Goal: Information Seeking & Learning: Learn about a topic

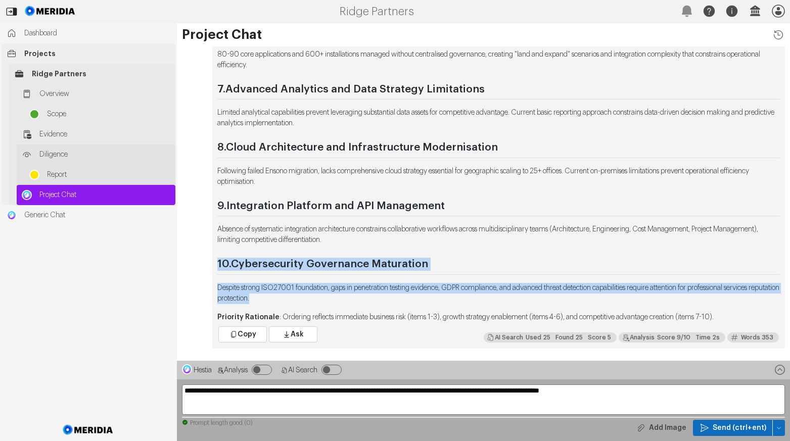
click at [45, 153] on span "Diligence" at bounding box center [104, 155] width 131 height 10
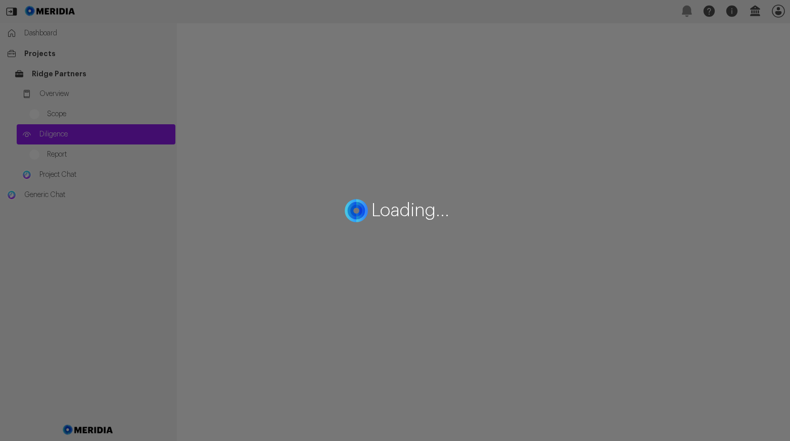
click at [52, 133] on div "Loading..." at bounding box center [395, 220] width 790 height 441
click at [58, 92] on div "Loading..." at bounding box center [395, 220] width 790 height 441
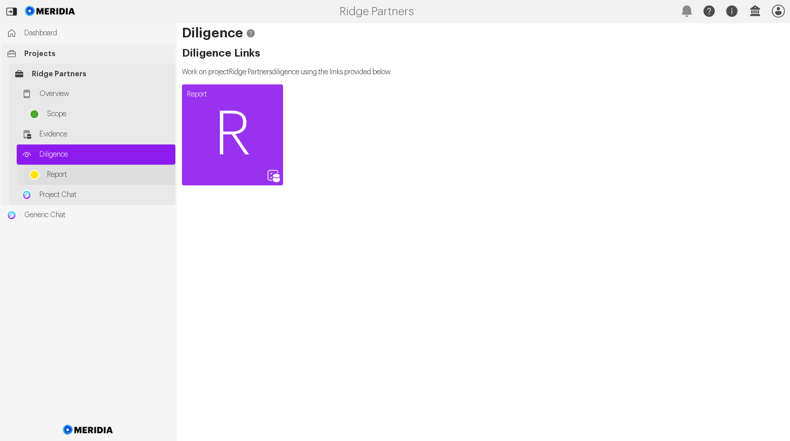
click at [55, 175] on span "Report" at bounding box center [108, 175] width 123 height 10
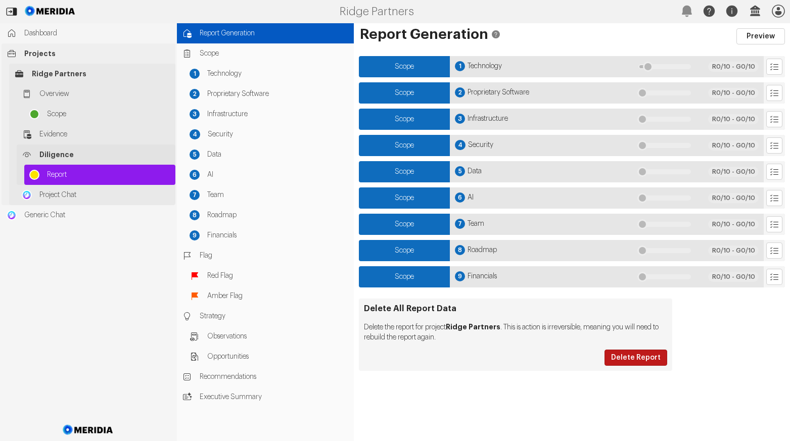
click at [23, 152] on icon at bounding box center [27, 155] width 10 height 10
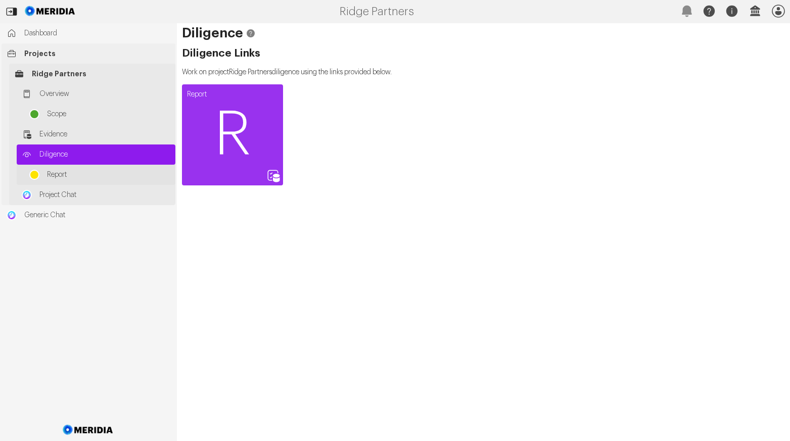
click at [44, 153] on span "Diligence" at bounding box center [104, 155] width 131 height 10
click at [48, 173] on span "Report" at bounding box center [108, 175] width 123 height 10
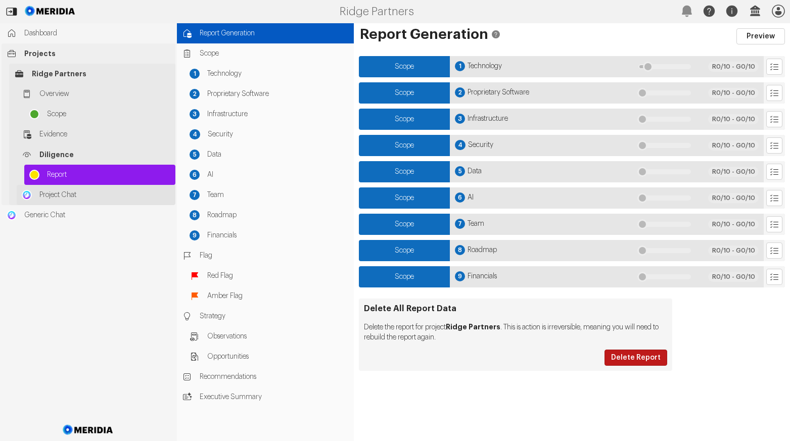
click at [52, 192] on span "Project Chat" at bounding box center [104, 195] width 131 height 10
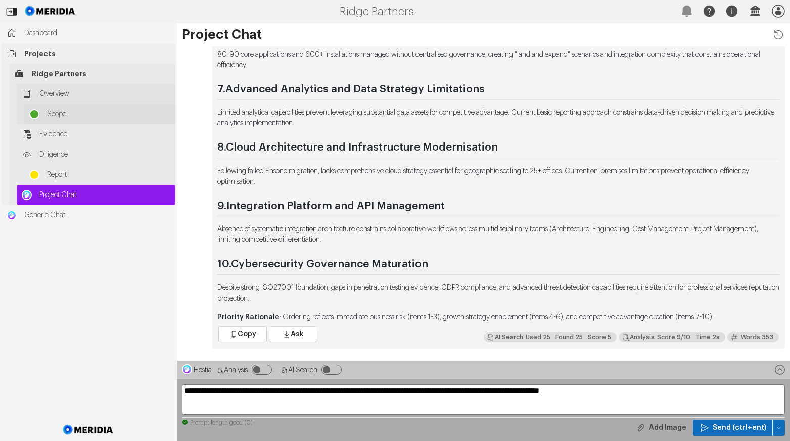
click at [61, 115] on span "Scope" at bounding box center [108, 114] width 123 height 10
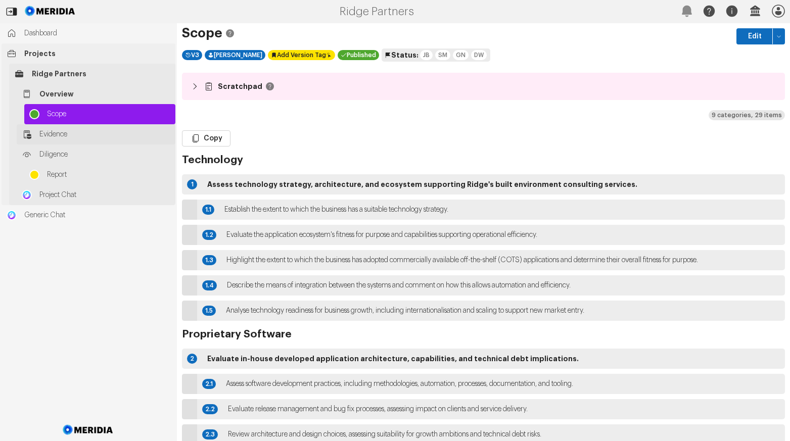
click at [56, 129] on span "Evidence" at bounding box center [104, 134] width 131 height 10
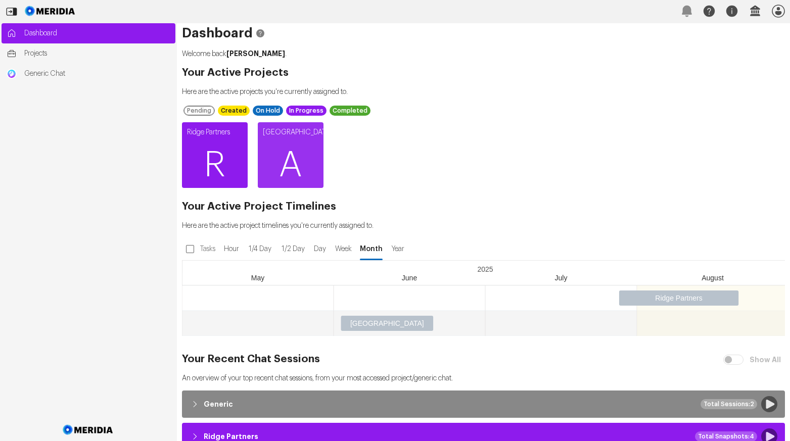
click at [220, 159] on span "R" at bounding box center [215, 165] width 66 height 61
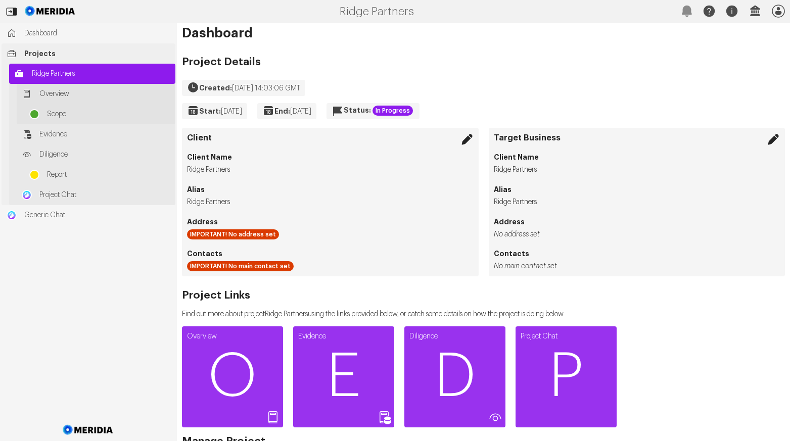
click at [52, 90] on span "Overview" at bounding box center [104, 94] width 131 height 10
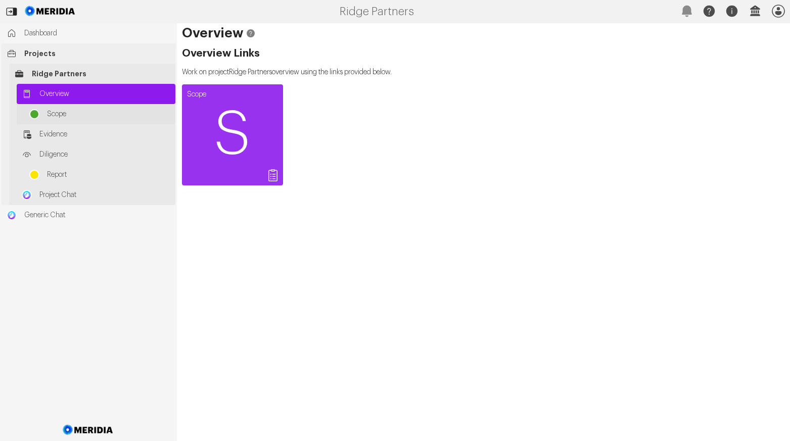
click at [50, 91] on span "Overview" at bounding box center [104, 94] width 131 height 10
click at [55, 133] on span "Evidence" at bounding box center [104, 134] width 131 height 10
click at [40, 51] on span "Projects" at bounding box center [97, 53] width 146 height 10
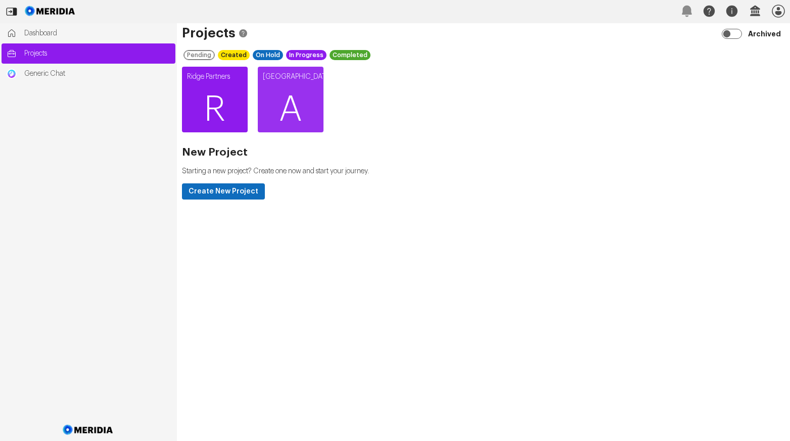
click at [219, 101] on span "R" at bounding box center [215, 109] width 66 height 61
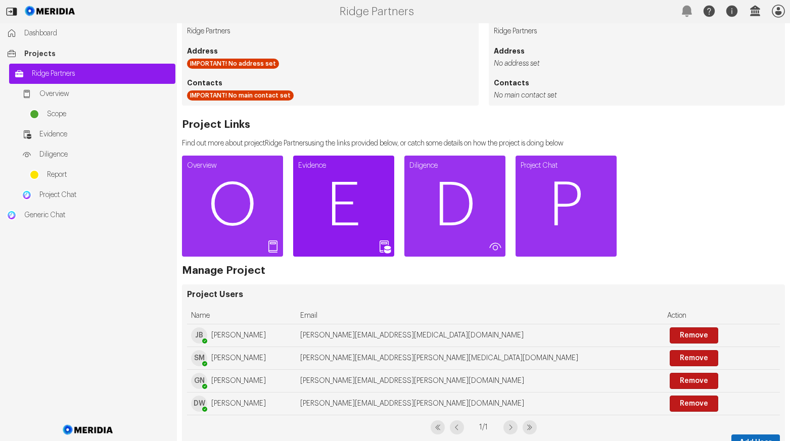
scroll to position [202, 0]
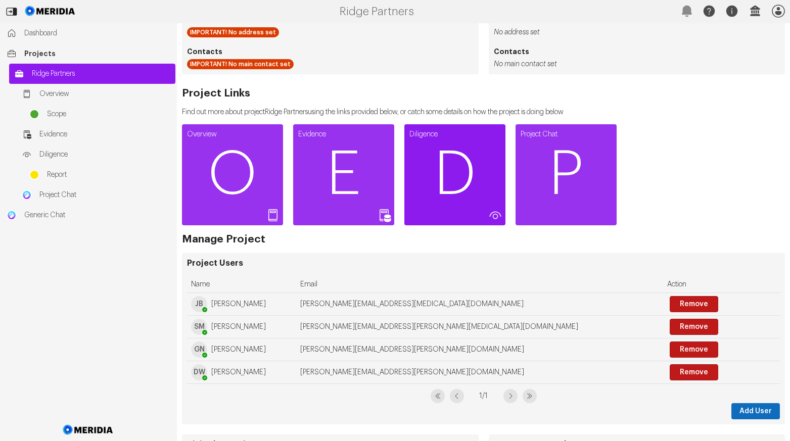
click at [452, 173] on span "D" at bounding box center [454, 174] width 101 height 61
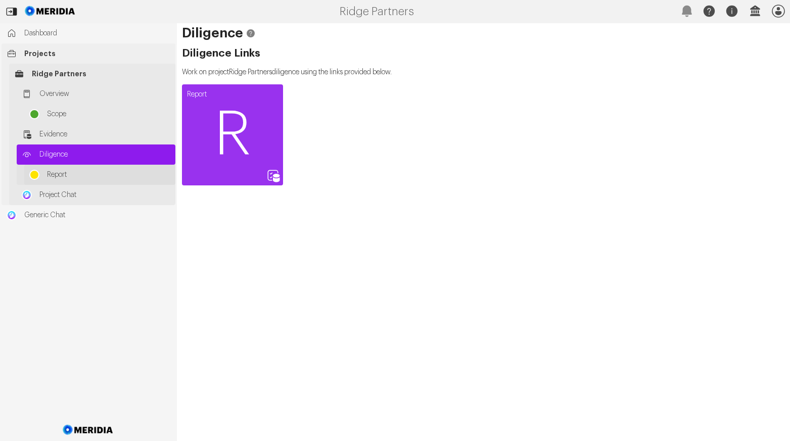
click at [60, 174] on span "Report" at bounding box center [108, 175] width 123 height 10
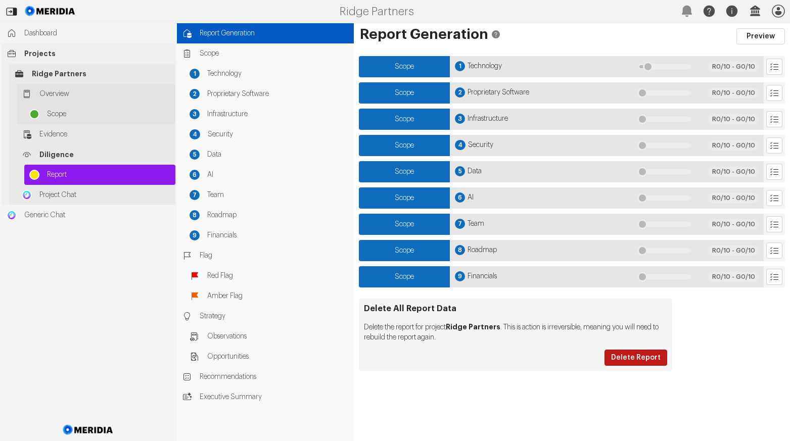
click at [52, 92] on span "Overview" at bounding box center [104, 94] width 131 height 10
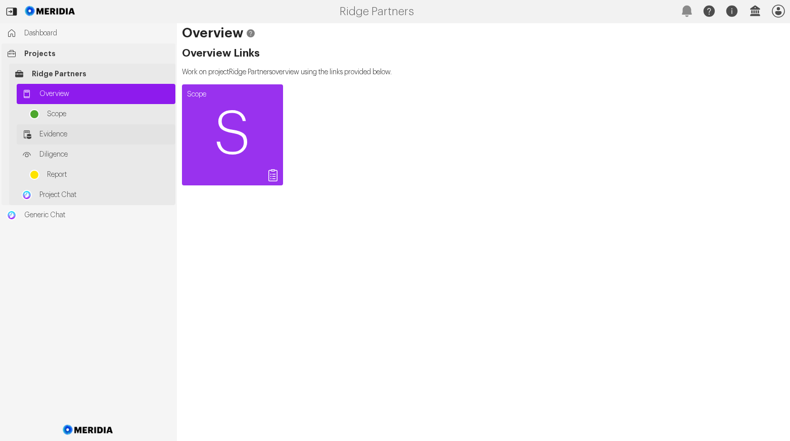
click at [53, 134] on span "Evidence" at bounding box center [104, 134] width 131 height 10
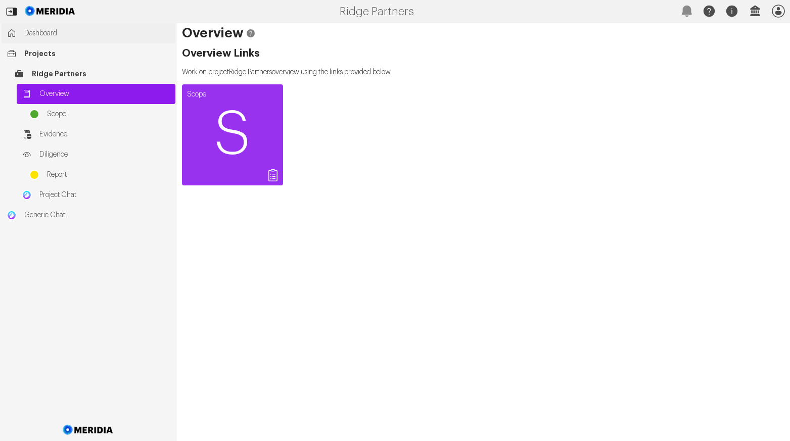
click at [37, 32] on span "Dashboard" at bounding box center [97, 33] width 146 height 10
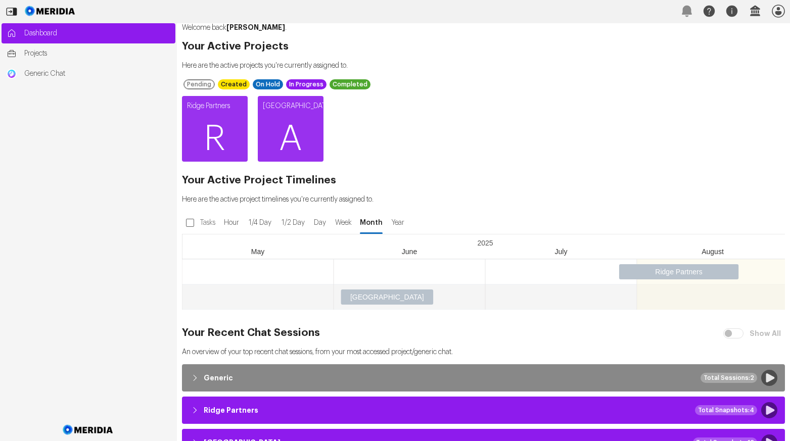
scroll to position [52, 0]
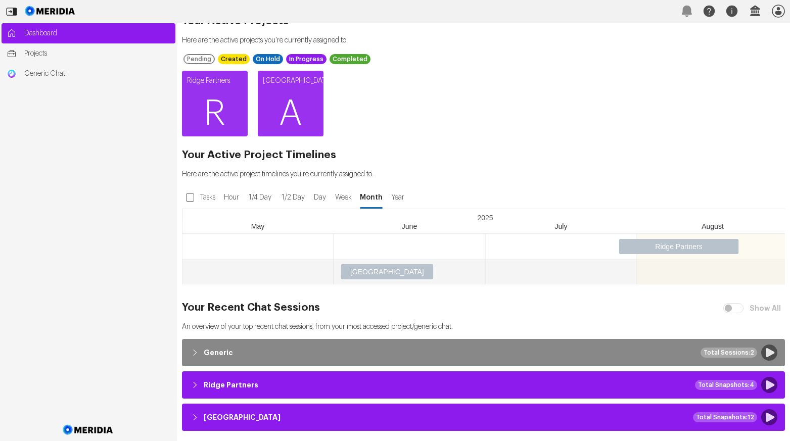
click at [193, 382] on icon "button" at bounding box center [194, 385] width 10 height 10
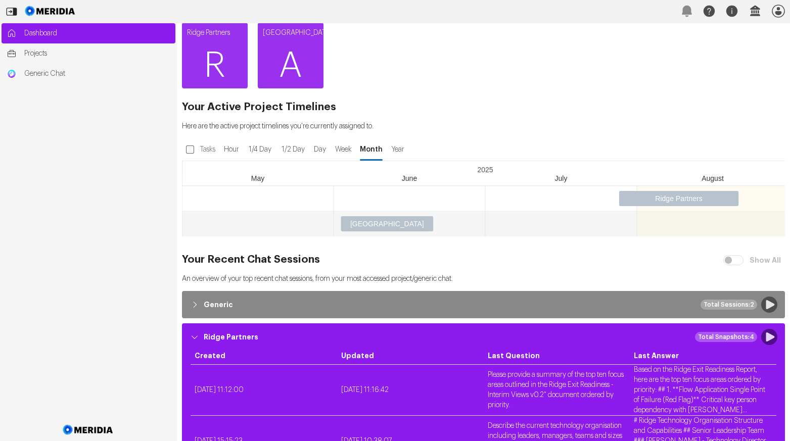
scroll to position [0, 0]
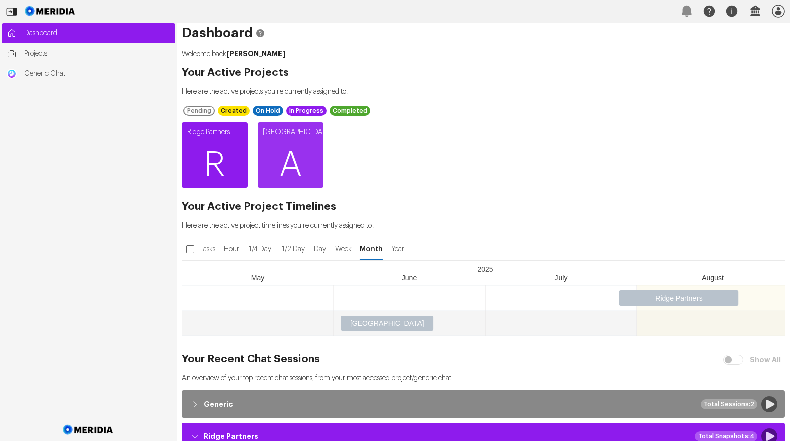
click at [212, 163] on span "R" at bounding box center [215, 165] width 66 height 61
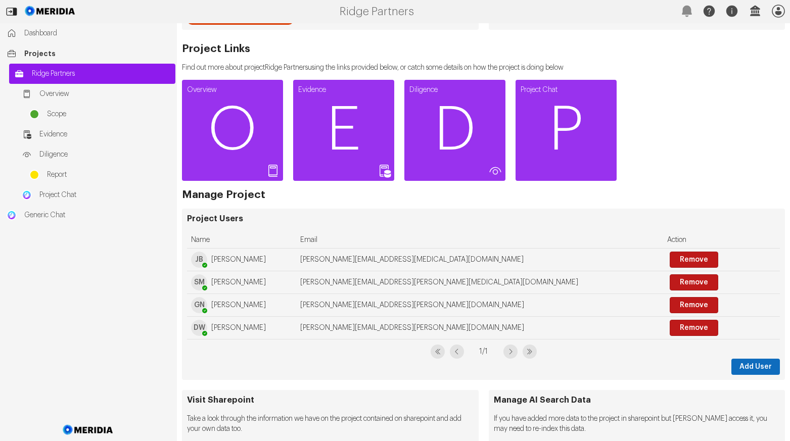
scroll to position [253, 0]
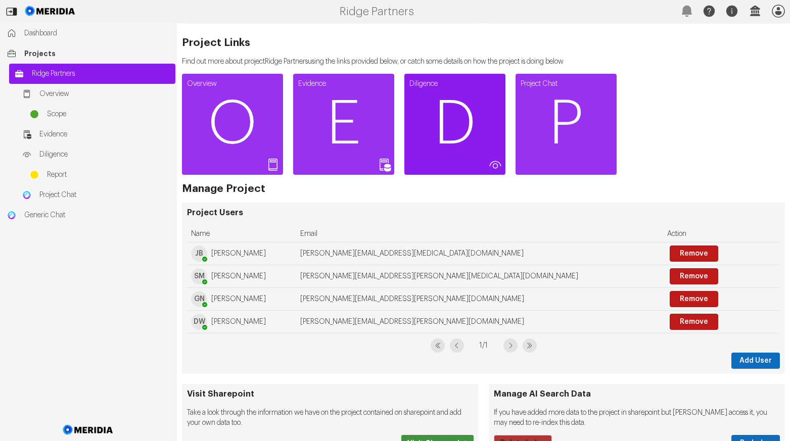
click at [452, 131] on span "D" at bounding box center [454, 124] width 101 height 61
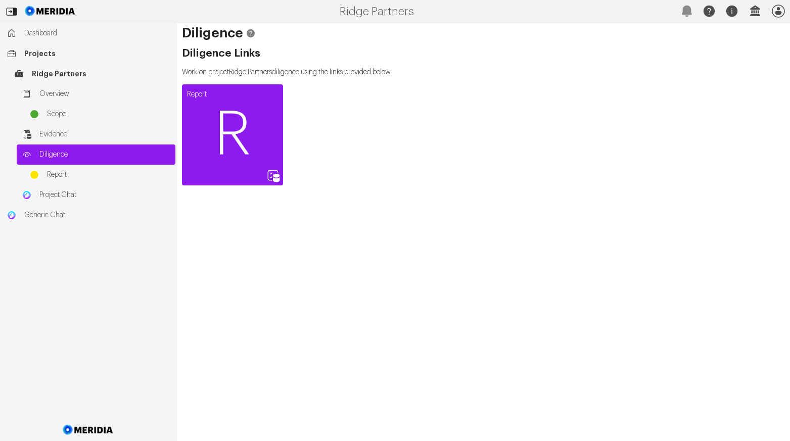
click at [272, 176] on icon at bounding box center [272, 175] width 15 height 15
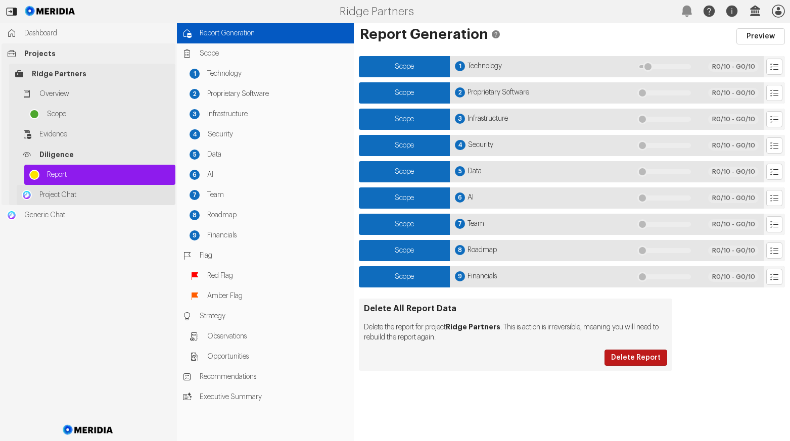
click at [58, 193] on span "Project Chat" at bounding box center [104, 195] width 131 height 10
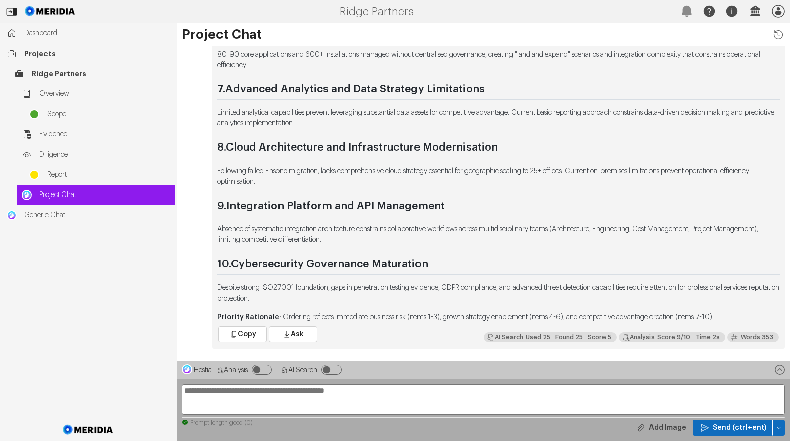
click at [240, 391] on textarea at bounding box center [483, 399] width 603 height 30
click at [196, 391] on textarea "**********" at bounding box center [483, 399] width 603 height 30
drag, startPoint x: 237, startPoint y: 390, endPoint x: 172, endPoint y: 390, distance: 65.2
click at [172, 390] on div "Dashboard Projects Ridge Partners Overview Scope Evidence Diligence Report Proj…" at bounding box center [395, 232] width 790 height 418
type textarea "**********"
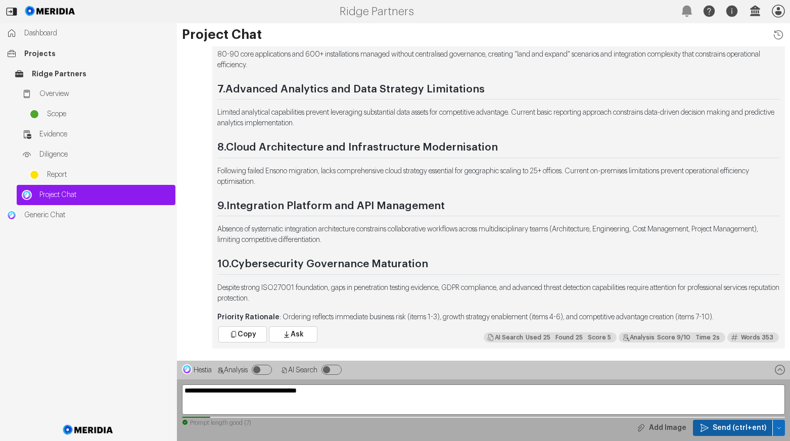
click at [730, 426] on span "Send (ctrl+ent)" at bounding box center [739, 428] width 54 height 10
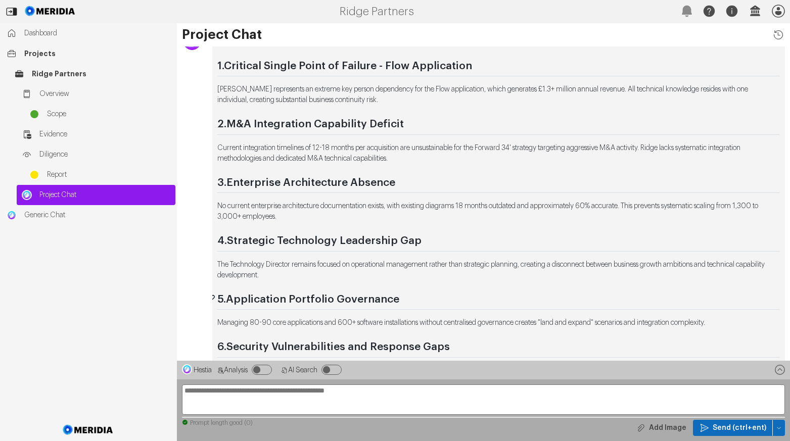
scroll to position [-1673, 0]
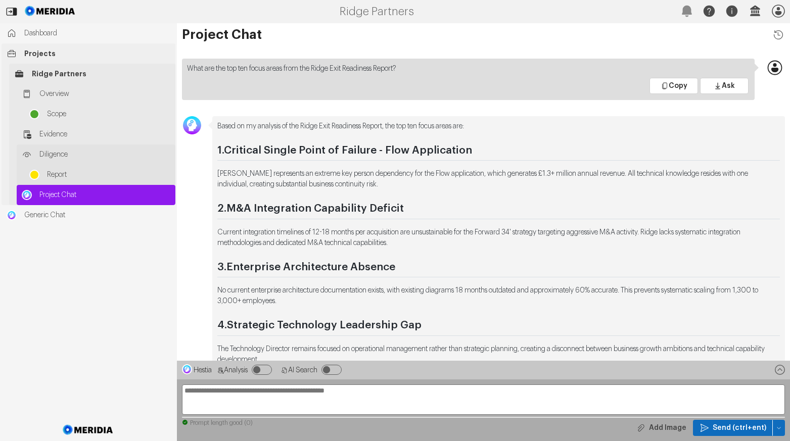
click at [47, 153] on span "Diligence" at bounding box center [104, 155] width 131 height 10
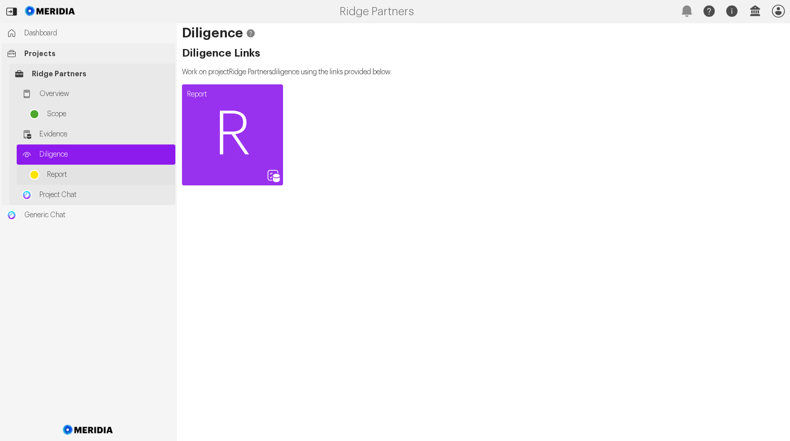
click at [47, 153] on span "Diligence" at bounding box center [104, 155] width 131 height 10
click at [38, 75] on span "Ridge Partners" at bounding box center [101, 74] width 138 height 10
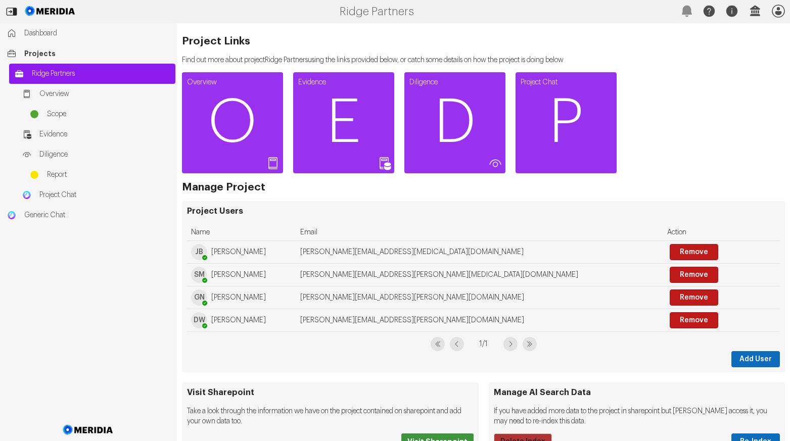
scroll to position [204, 0]
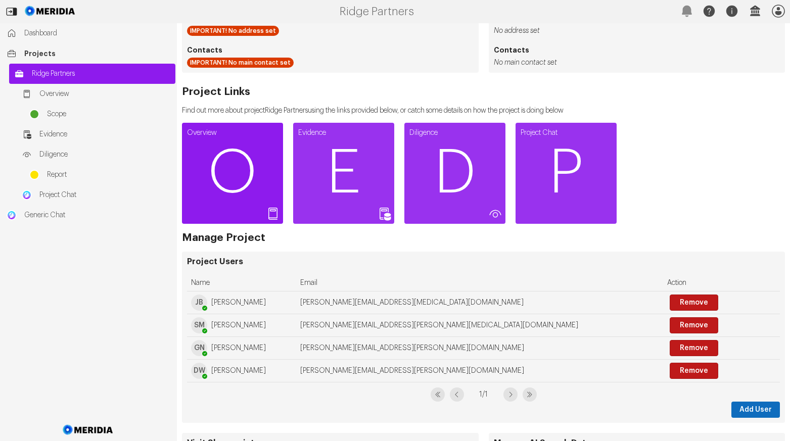
click at [235, 164] on span "O" at bounding box center [232, 173] width 101 height 61
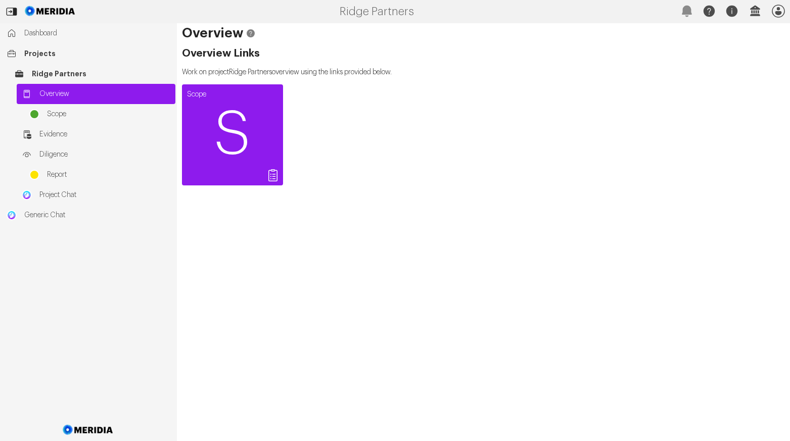
click at [237, 137] on span "S" at bounding box center [232, 135] width 101 height 61
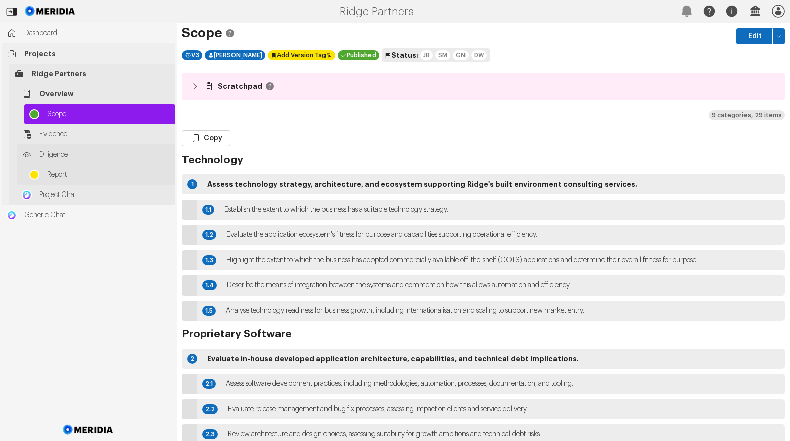
click at [48, 157] on span "Diligence" at bounding box center [104, 155] width 131 height 10
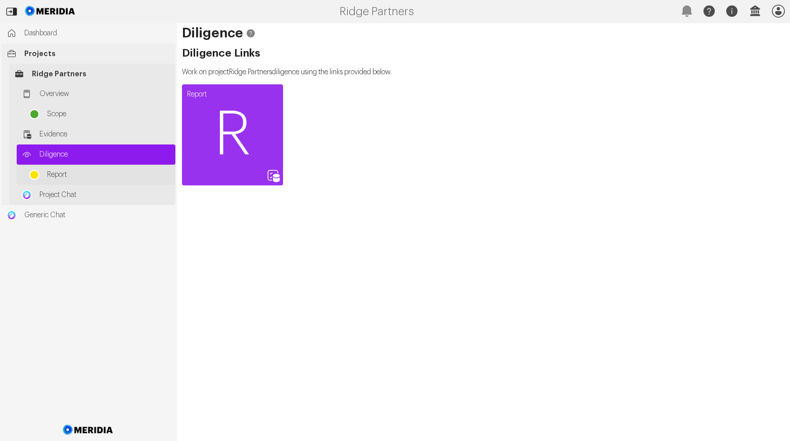
click at [45, 156] on span "Diligence" at bounding box center [104, 155] width 131 height 10
click at [45, 133] on span "Evidence" at bounding box center [104, 134] width 131 height 10
click at [65, 174] on span "Report" at bounding box center [108, 175] width 123 height 10
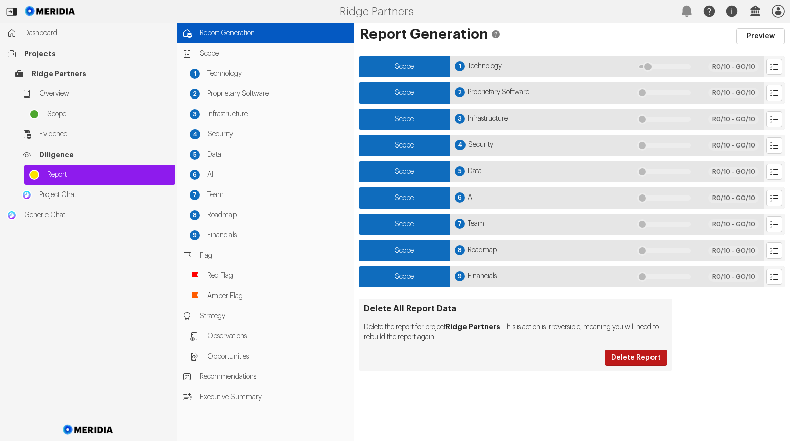
click at [420, 67] on div "Scope" at bounding box center [404, 66] width 91 height 21
click at [489, 67] on span "Technology" at bounding box center [484, 66] width 34 height 11
click at [776, 66] on icon "Explore List" at bounding box center [774, 67] width 10 height 10
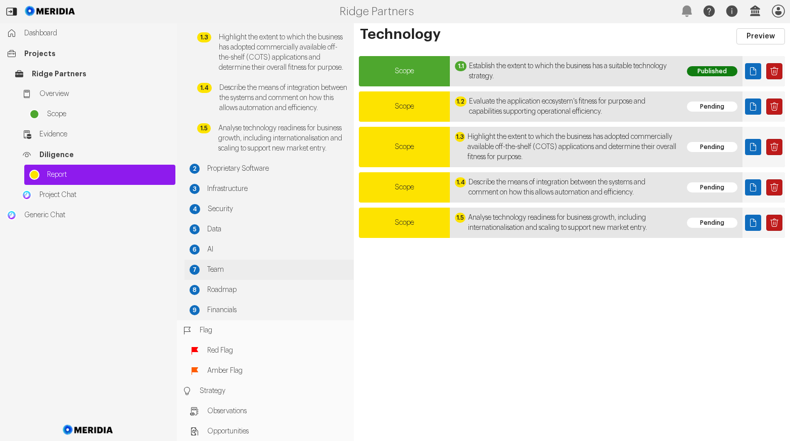
scroll to position [152, 0]
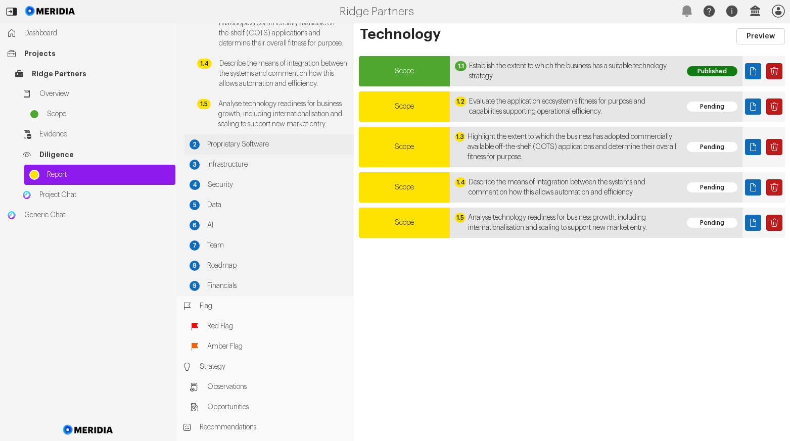
click at [229, 150] on span "Proprietary Software" at bounding box center [277, 144] width 141 height 10
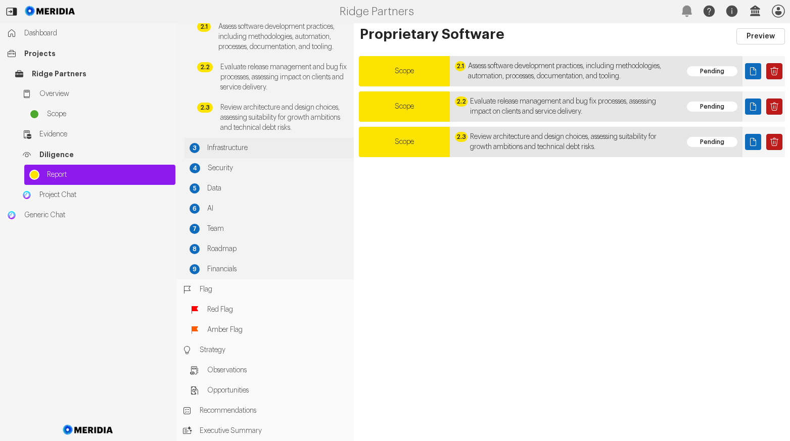
click at [225, 148] on span "Infrastructure" at bounding box center [277, 148] width 141 height 10
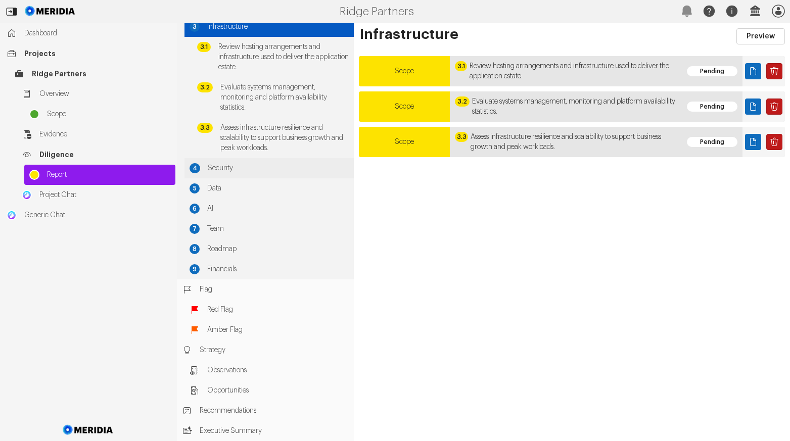
click at [218, 169] on span "Security" at bounding box center [278, 168] width 141 height 10
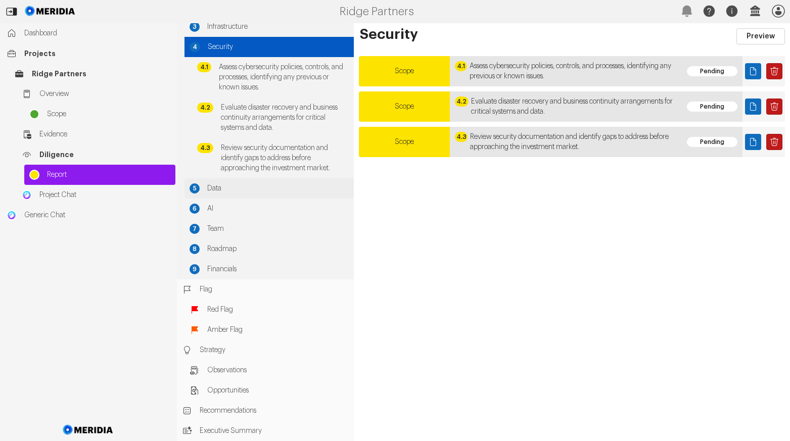
click at [214, 187] on span "Data" at bounding box center [277, 188] width 141 height 10
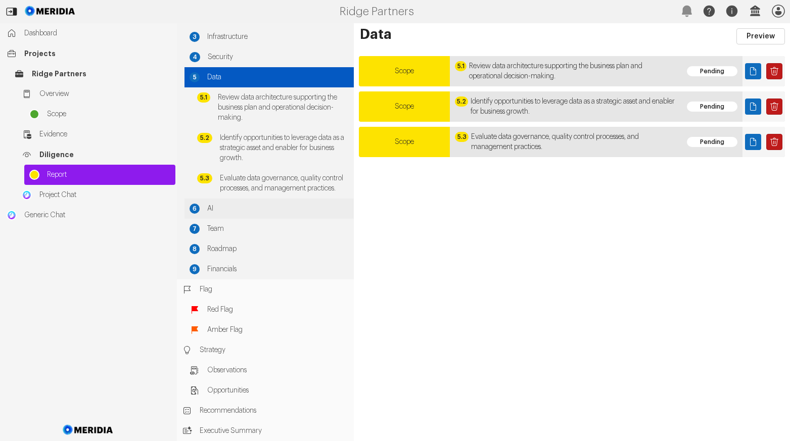
click at [210, 208] on span "AI" at bounding box center [277, 209] width 141 height 10
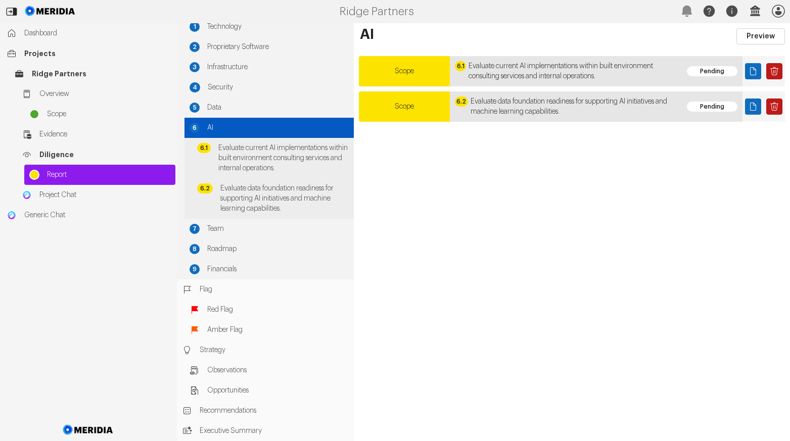
scroll to position [47, 0]
click at [214, 230] on span "Team" at bounding box center [277, 229] width 141 height 10
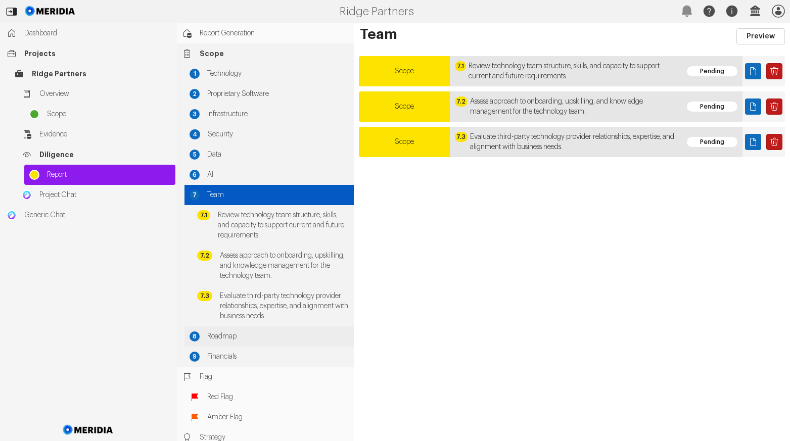
click at [224, 335] on span "Roadmap" at bounding box center [277, 336] width 141 height 10
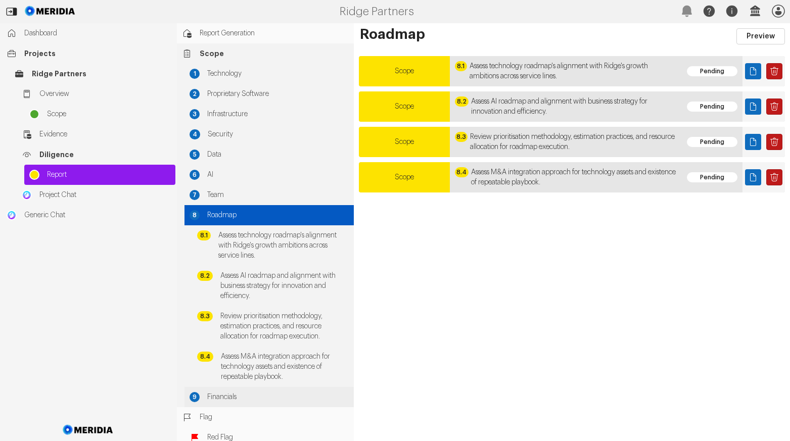
click at [231, 395] on span "Financials" at bounding box center [277, 397] width 141 height 10
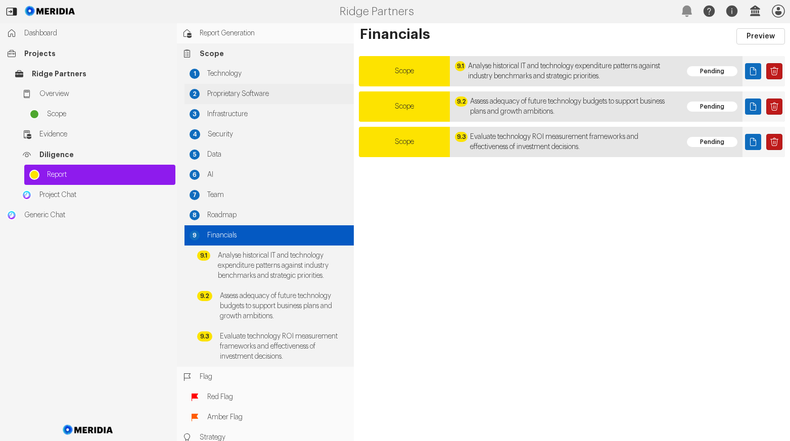
click at [249, 93] on span "Proprietary Software" at bounding box center [277, 94] width 141 height 10
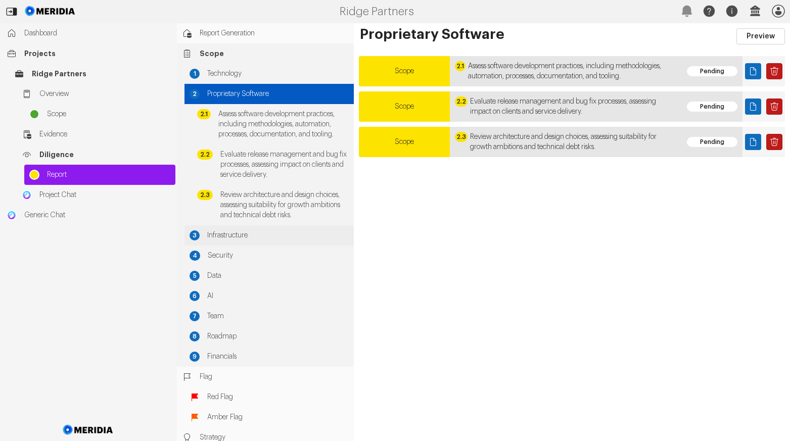
click at [232, 240] on span "Infrastructure" at bounding box center [277, 235] width 141 height 10
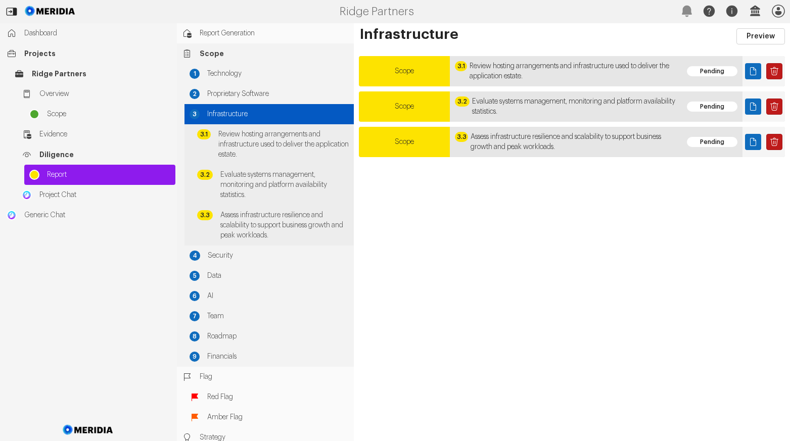
click at [210, 113] on span "Infrastructure" at bounding box center [277, 114] width 141 height 10
